Goal: Information Seeking & Learning: Learn about a topic

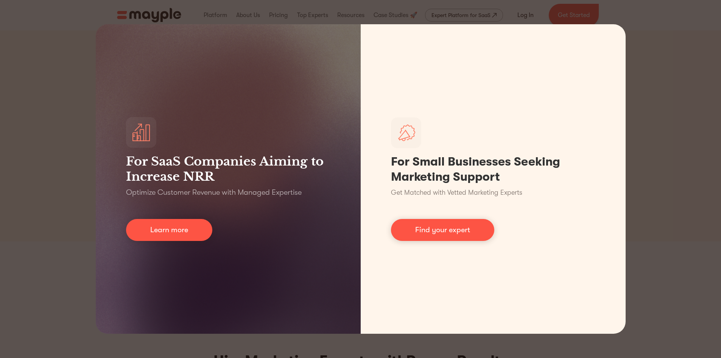
click at [53, 162] on div "For SaaS Companies Aiming to Increase NRR Optimize Customer Revenue with Manage…" at bounding box center [360, 179] width 721 height 358
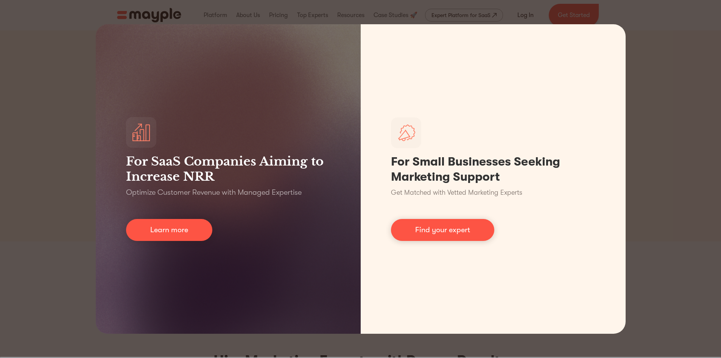
click at [657, 48] on div "For SaaS Companies Aiming to Increase NRR Optimize Customer Revenue with Manage…" at bounding box center [360, 179] width 721 height 358
click at [78, 179] on div "For SaaS Companies Aiming to Increase NRR Optimize Customer Revenue with Manage…" at bounding box center [360, 179] width 721 height 358
click at [678, 167] on div "For SaaS Companies Aiming to Increase NRR Optimize Customer Revenue with Manage…" at bounding box center [360, 179] width 721 height 358
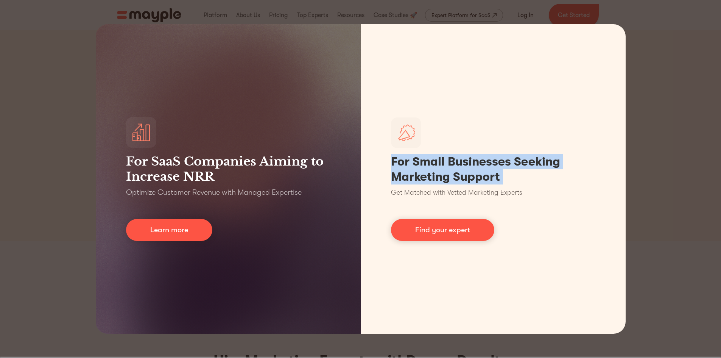
click at [678, 167] on div "For SaaS Companies Aiming to Increase NRR Optimize Customer Revenue with Manage…" at bounding box center [360, 179] width 721 height 358
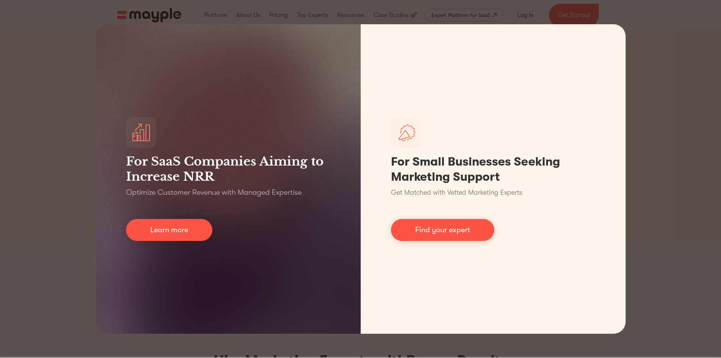
click at [54, 138] on div "For SaaS Companies Aiming to Increase NRR Optimize Customer Revenue with Manage…" at bounding box center [360, 179] width 721 height 358
